Goal: Transaction & Acquisition: Purchase product/service

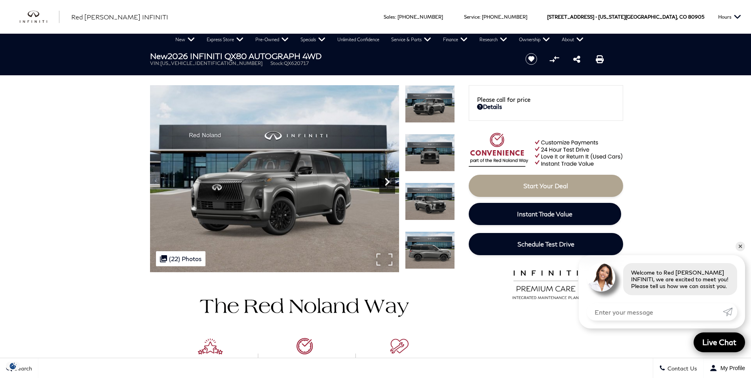
click at [387, 181] on icon "Next" at bounding box center [388, 182] width 16 height 16
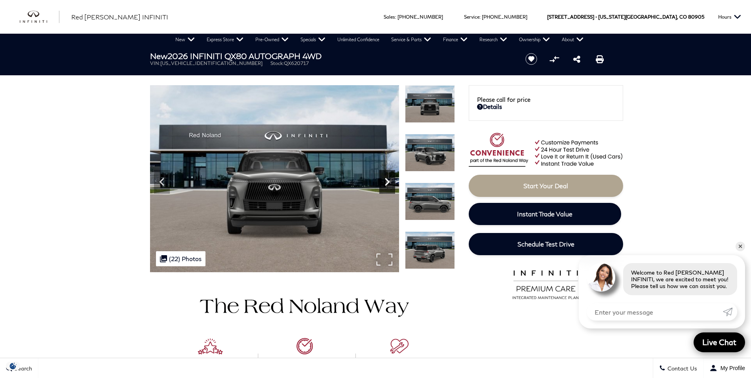
click at [387, 181] on icon "Next" at bounding box center [388, 182] width 16 height 16
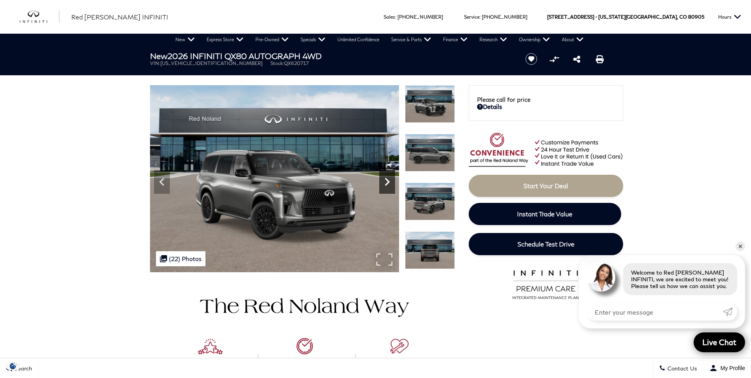
click at [387, 181] on icon "Next" at bounding box center [388, 182] width 16 height 16
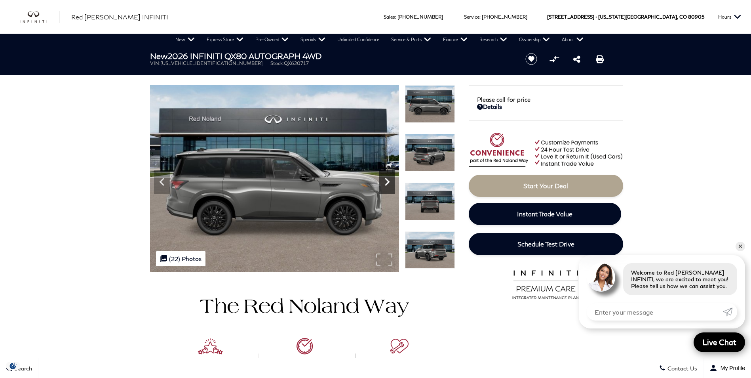
click at [387, 181] on icon "Next" at bounding box center [388, 182] width 16 height 16
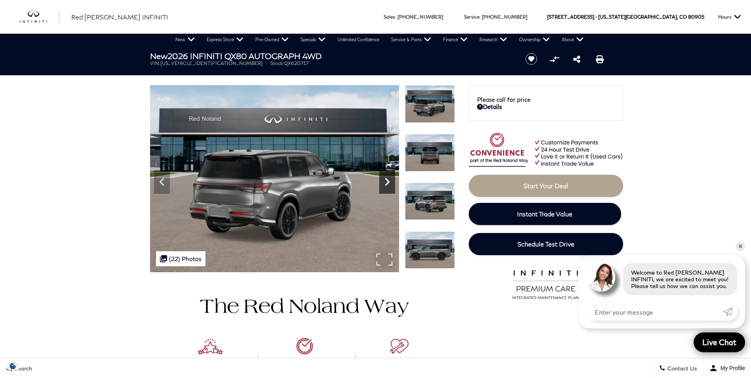
click at [387, 181] on icon "Next" at bounding box center [388, 182] width 16 height 16
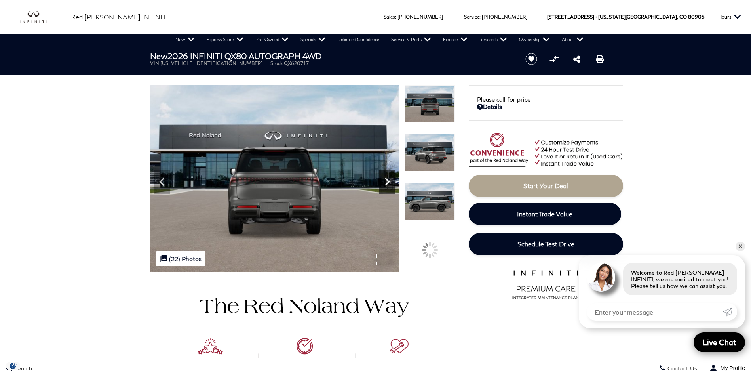
click at [387, 181] on icon "Next" at bounding box center [388, 182] width 16 height 16
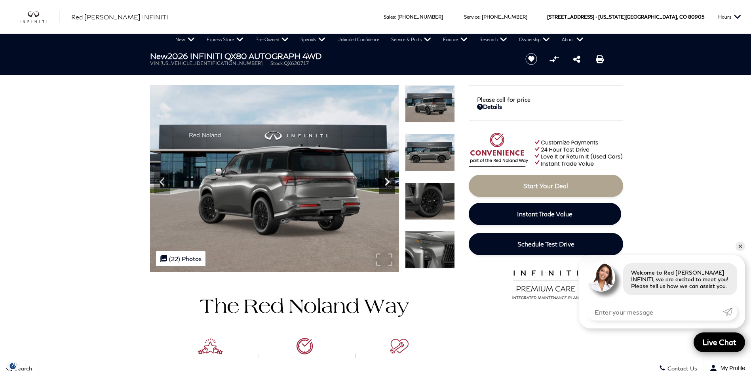
click at [387, 181] on icon "Next" at bounding box center [388, 182] width 16 height 16
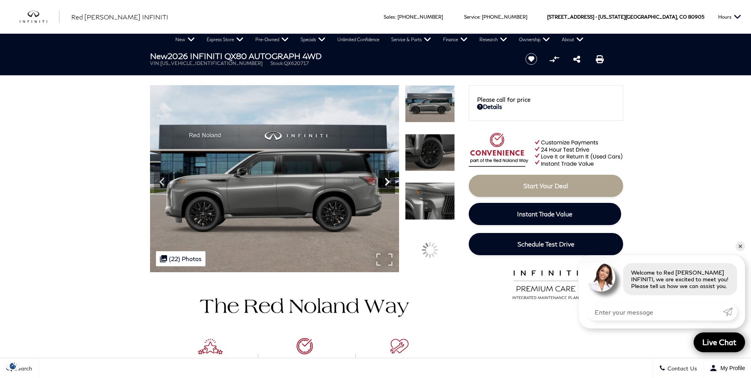
click at [387, 181] on icon "Next" at bounding box center [388, 182] width 16 height 16
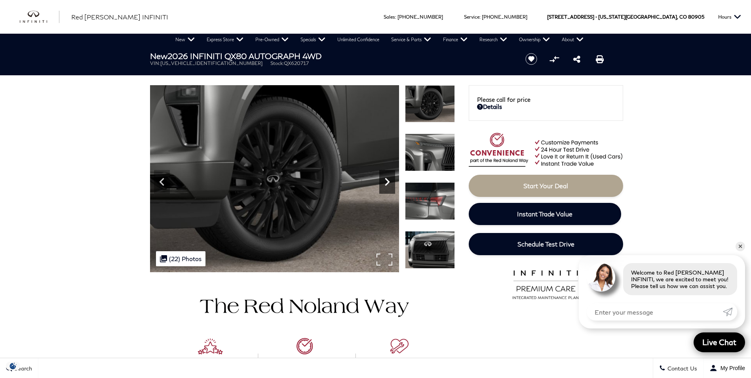
click at [387, 181] on icon "Next" at bounding box center [388, 182] width 16 height 16
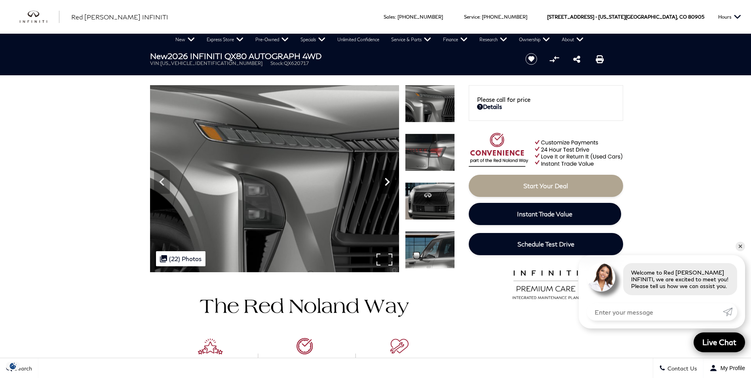
click at [387, 181] on icon "Next" at bounding box center [388, 182] width 16 height 16
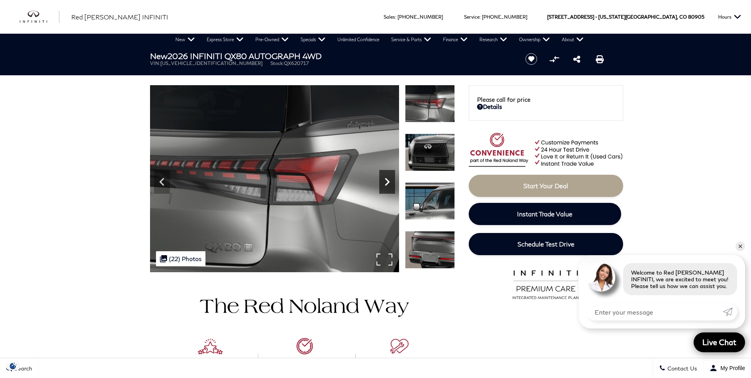
click at [387, 181] on icon "Next" at bounding box center [388, 182] width 16 height 16
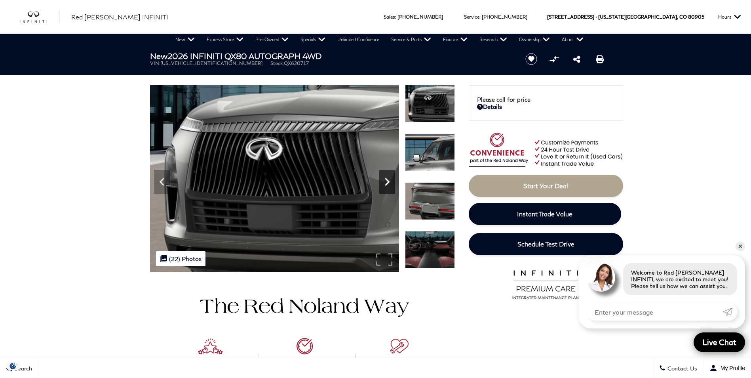
click at [387, 181] on icon "Next" at bounding box center [388, 182] width 16 height 16
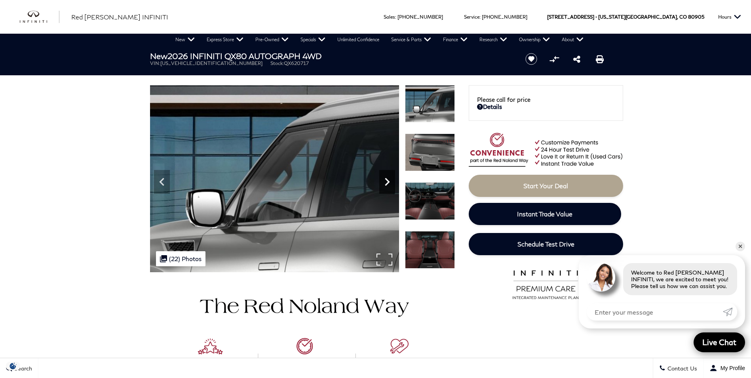
click at [387, 181] on icon "Next" at bounding box center [388, 182] width 16 height 16
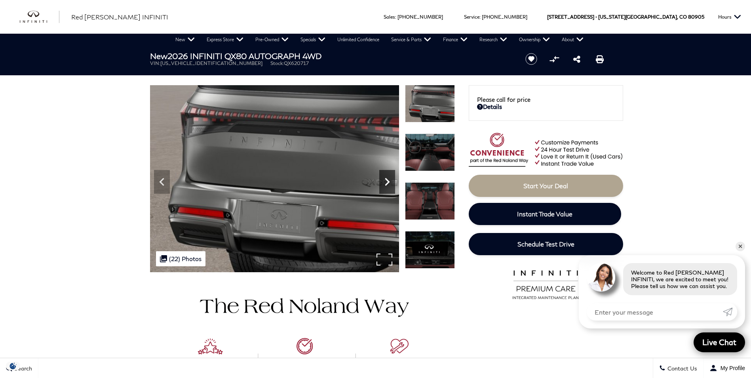
click at [387, 181] on icon "Next" at bounding box center [388, 182] width 16 height 16
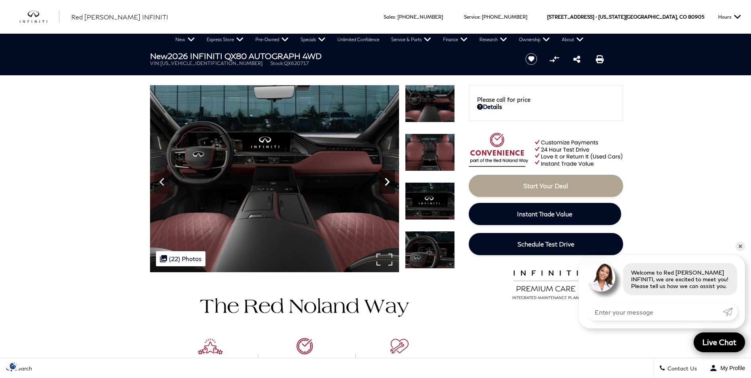
click at [387, 181] on icon "Next" at bounding box center [388, 182] width 16 height 16
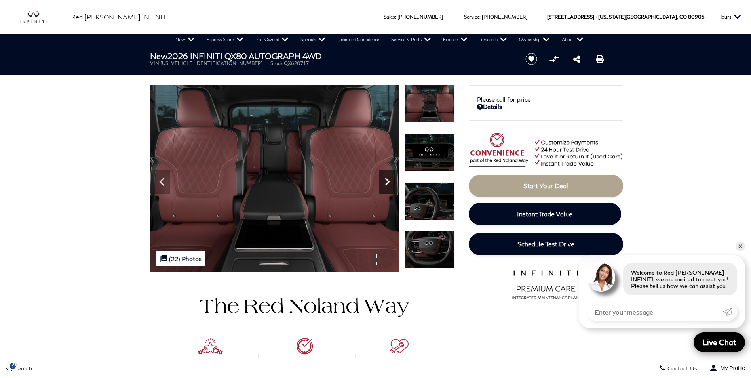
click at [387, 181] on icon "Next" at bounding box center [388, 182] width 16 height 16
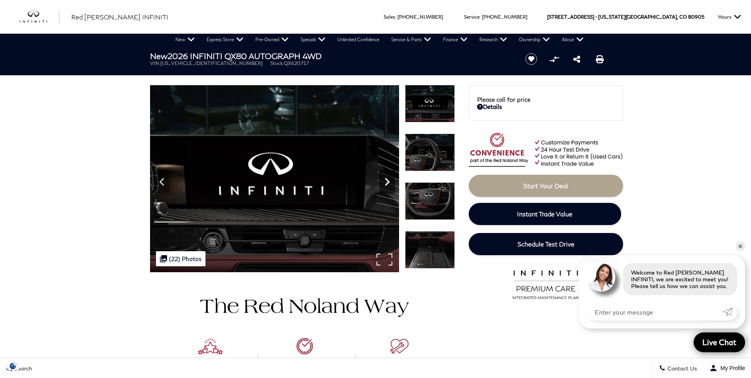
click at [387, 181] on icon "Next" at bounding box center [388, 182] width 16 height 16
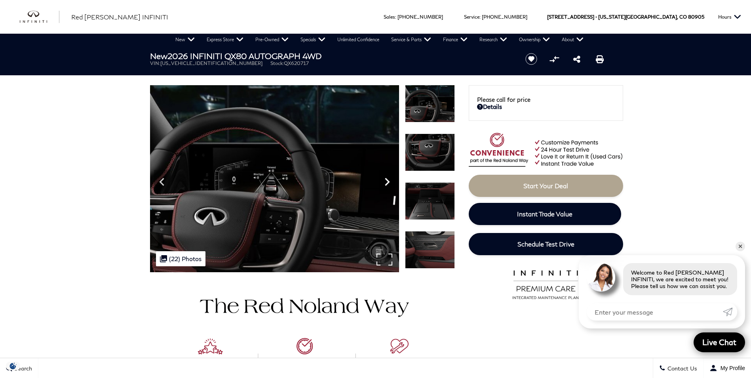
click at [387, 181] on icon "Next" at bounding box center [388, 182] width 16 height 16
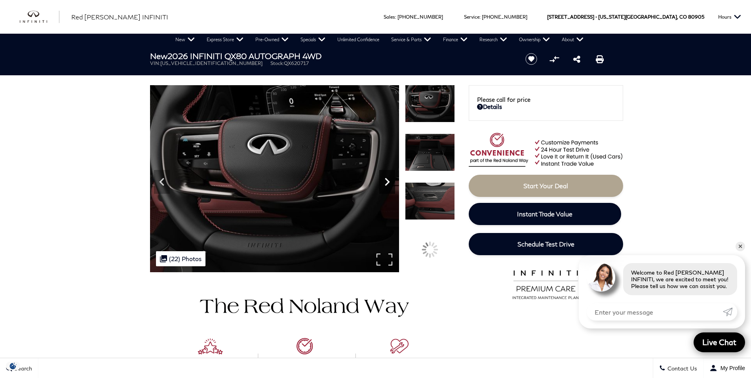
click at [387, 181] on icon "Next" at bounding box center [388, 182] width 16 height 16
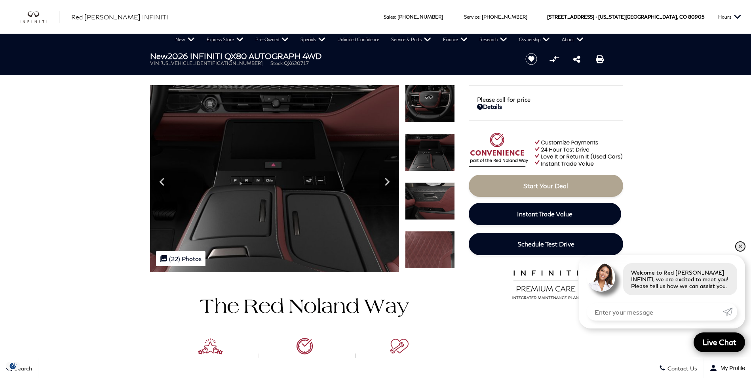
click at [744, 250] on link "✕" at bounding box center [741, 247] width 10 height 10
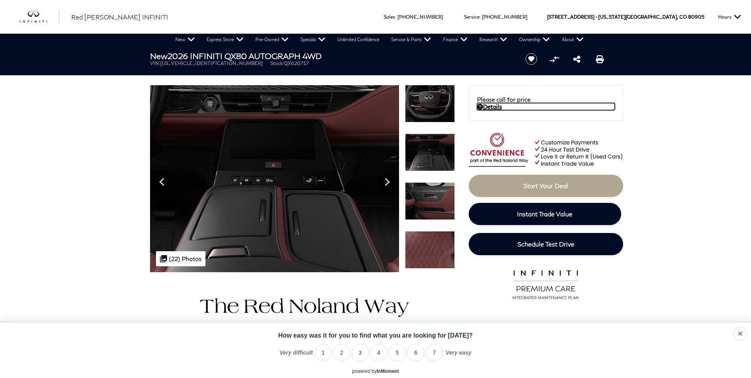
click at [494, 107] on link "Details" at bounding box center [546, 106] width 138 height 7
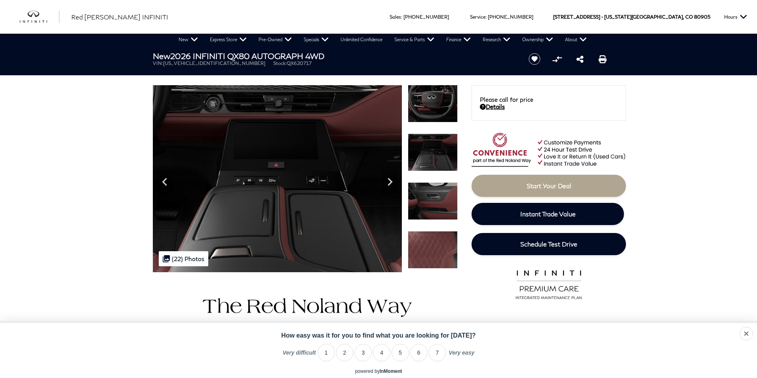
scroll to position [2, 0]
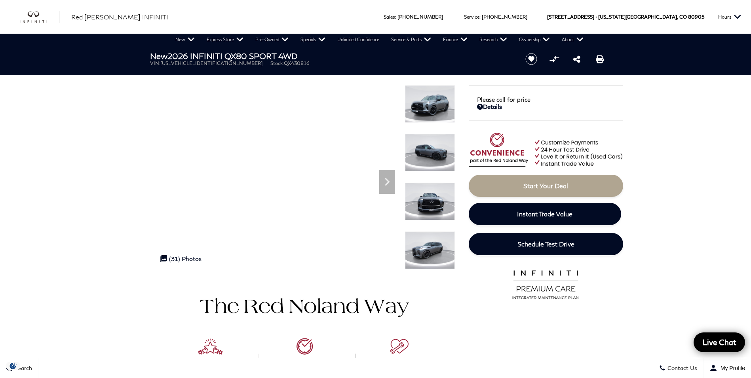
click at [424, 166] on img at bounding box center [430, 153] width 50 height 38
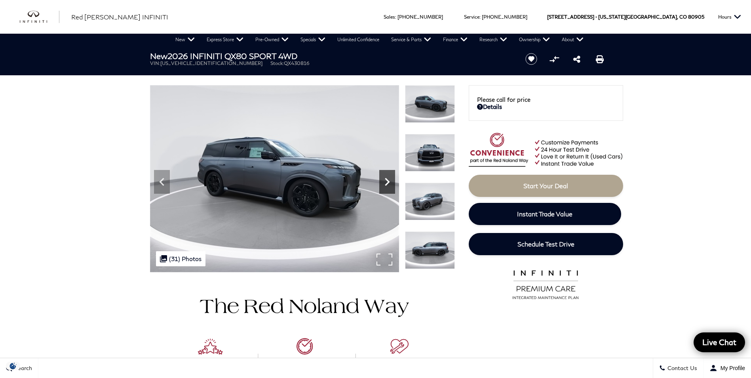
click at [385, 187] on icon "Next" at bounding box center [388, 182] width 16 height 16
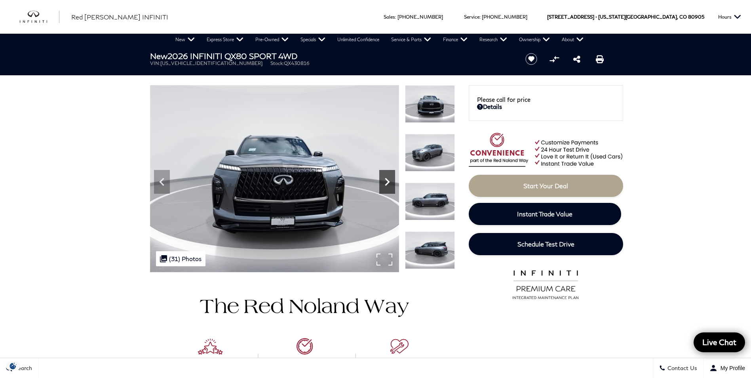
click at [386, 186] on icon "Next" at bounding box center [388, 182] width 16 height 16
